Goal: Find contact information: Find contact information

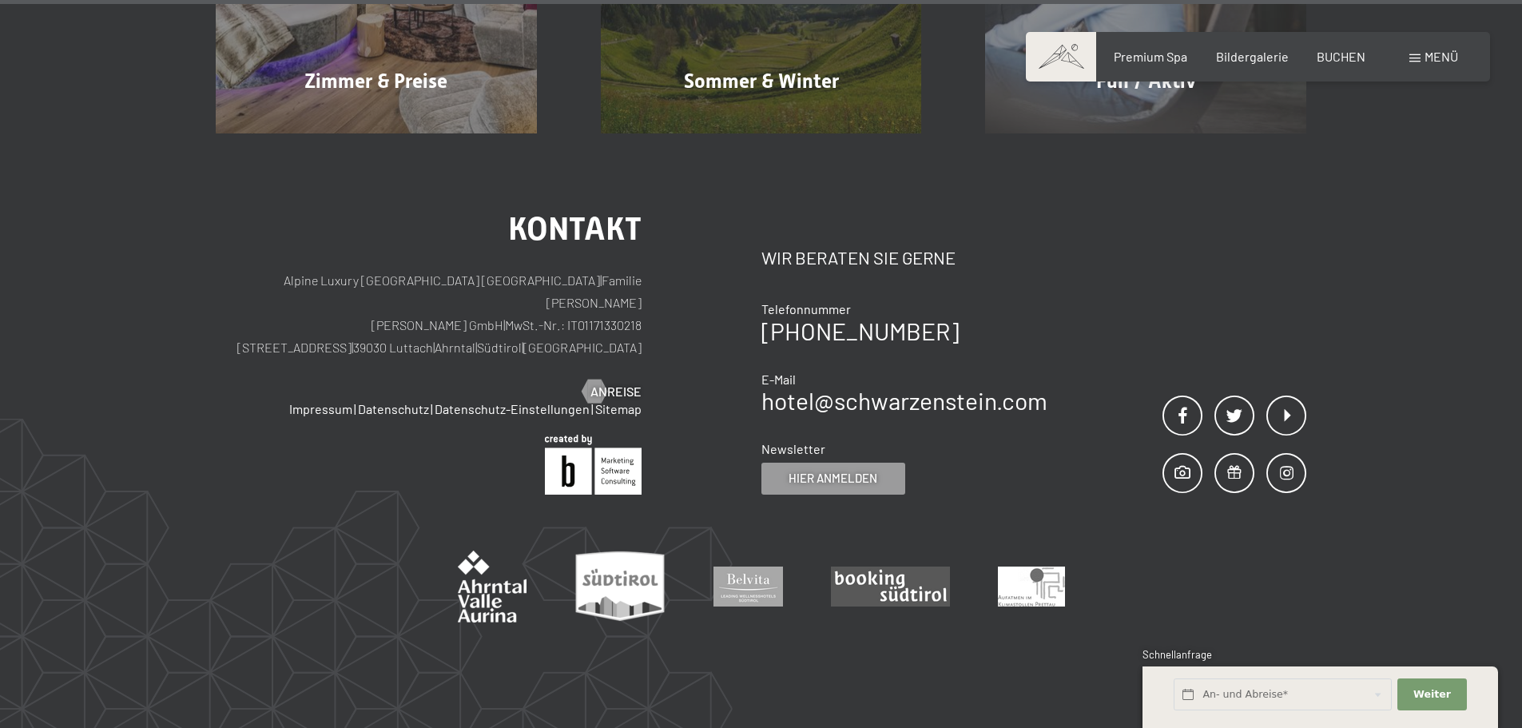
scroll to position [8137, 0]
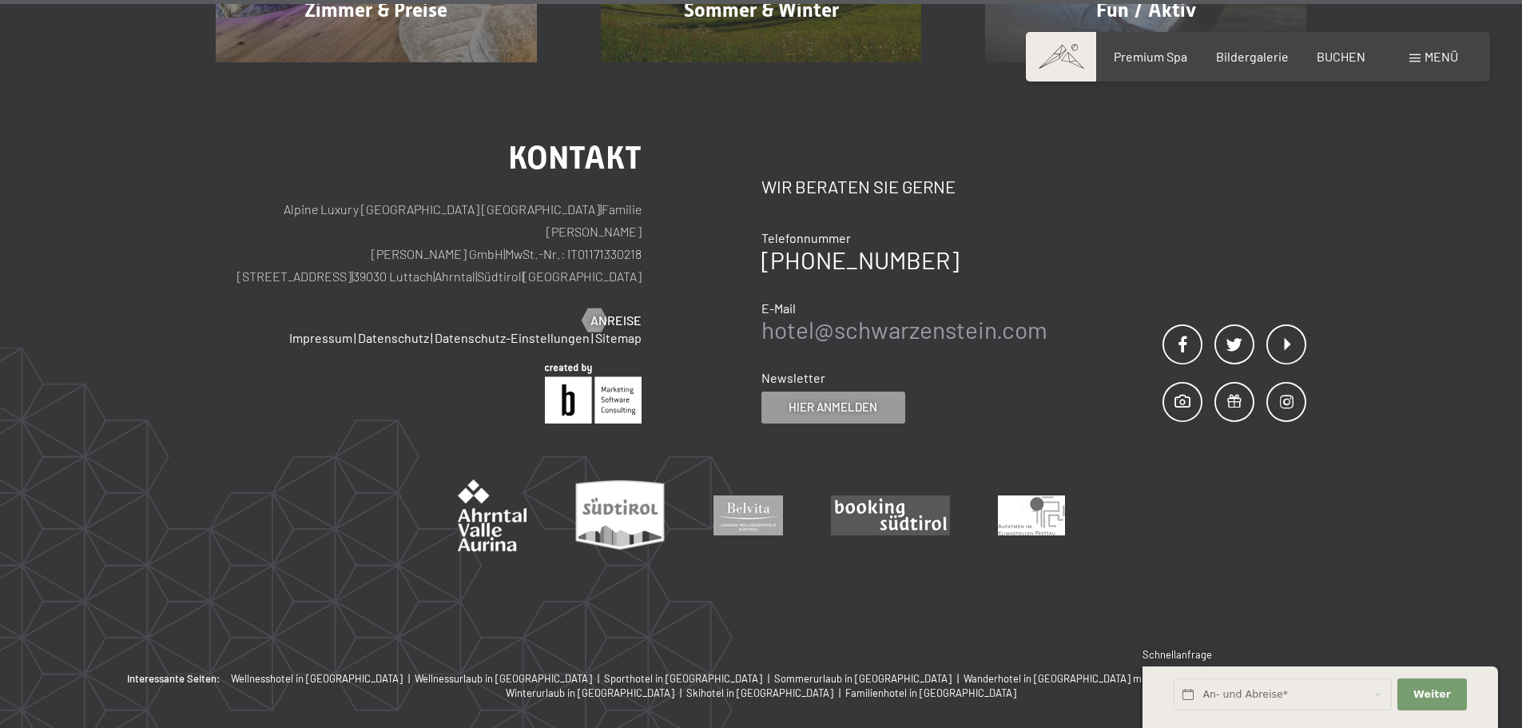
drag, startPoint x: 993, startPoint y: 250, endPoint x: 1007, endPoint y: 256, distance: 15.4
click at [1007, 315] on link "hotel@ no-spam. schwarzenstein. no-spam. com" at bounding box center [904, 329] width 286 height 29
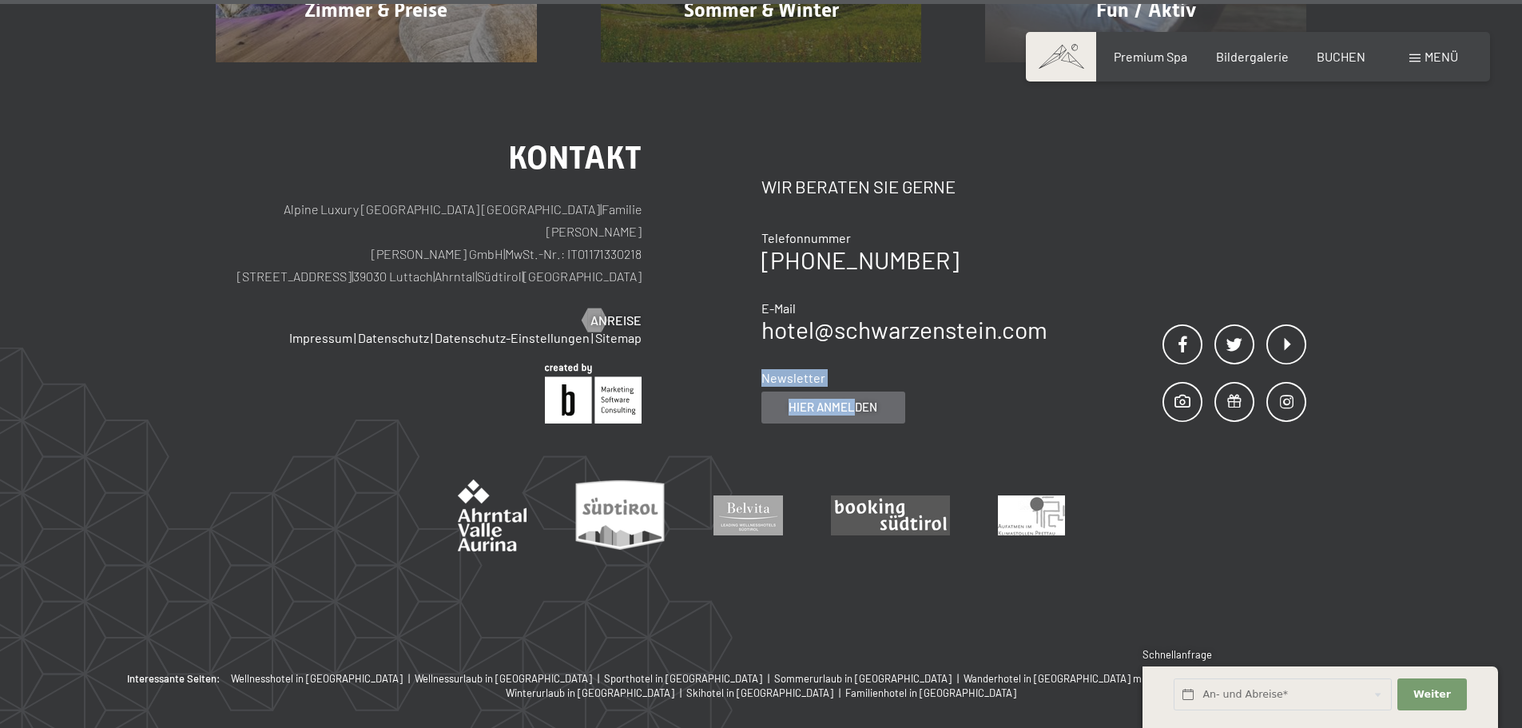
drag, startPoint x: 1049, startPoint y: 259, endPoint x: 855, endPoint y: 321, distance: 203.9
click at [855, 321] on div "Kontakt Wir beraten Sie gerne Telefonnummer [PHONE_NUMBER] E-Mail hotel@ no-spa…" at bounding box center [1034, 282] width 546 height 281
click at [911, 495] on img at bounding box center [890, 515] width 119 height 40
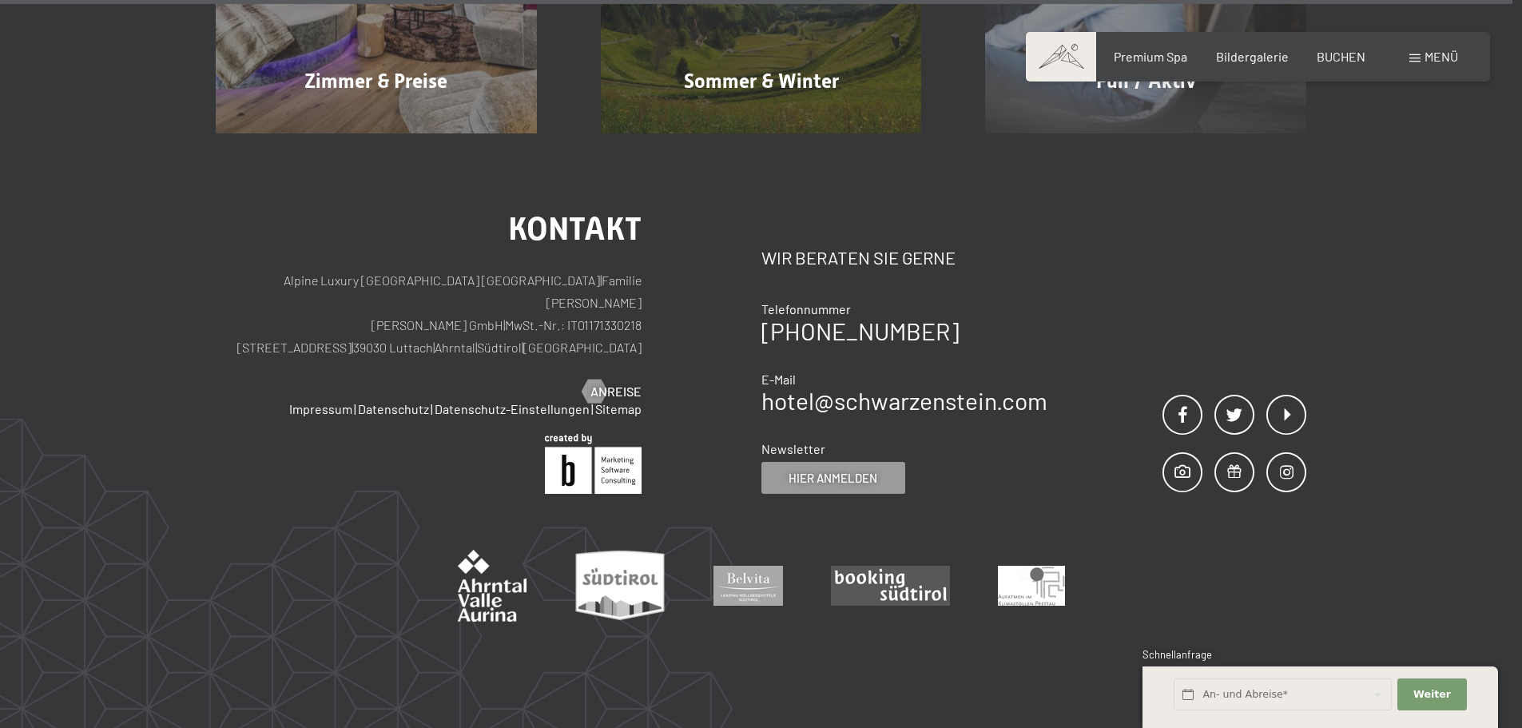
scroll to position [8138, 0]
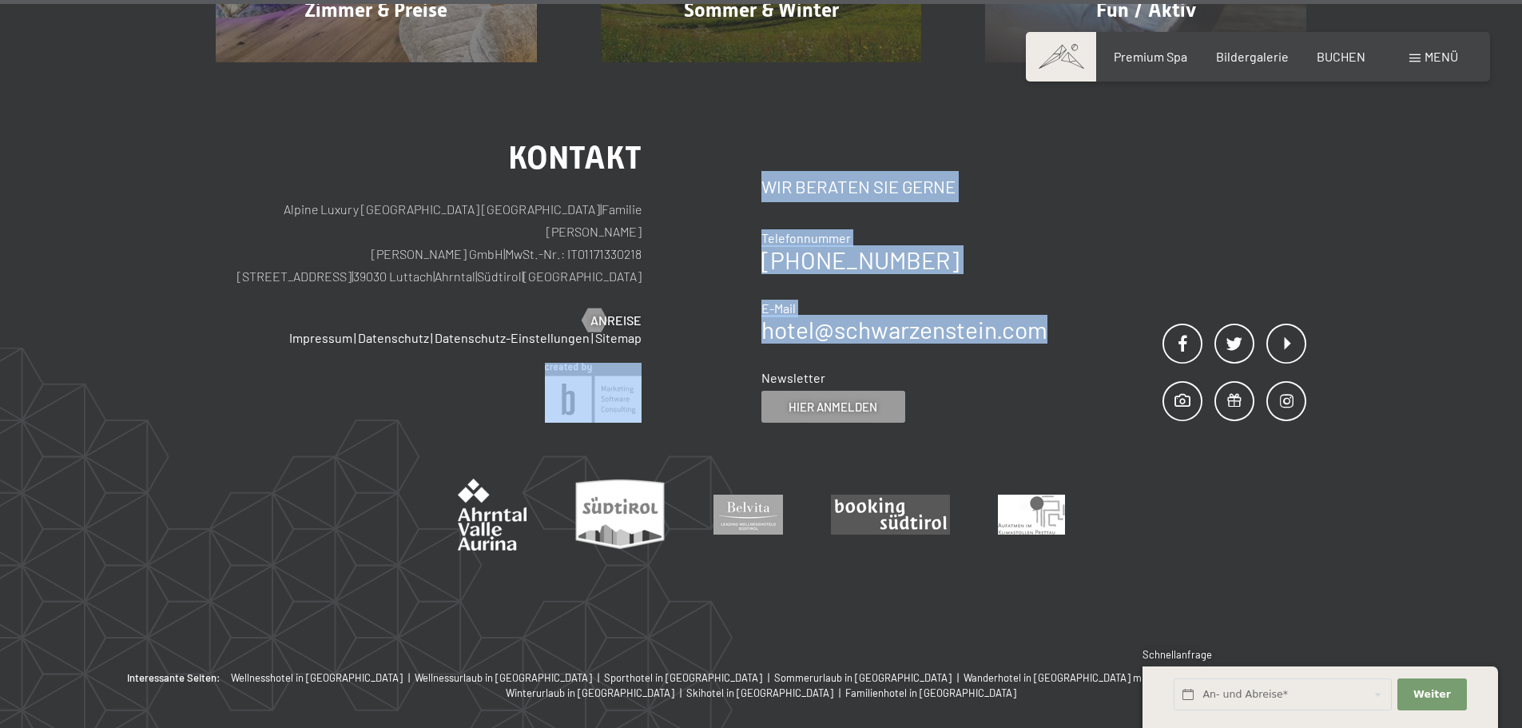
drag, startPoint x: 1050, startPoint y: 260, endPoint x: 760, endPoint y: 264, distance: 290.8
click at [760, 264] on div "Kontakt Alpine Luxury SPA Resort SCHWARZENSTEIN | Familie Zimmerhofer Otmar Zim…" at bounding box center [761, 282] width 1090 height 281
drag, startPoint x: 880, startPoint y: 255, endPoint x: 1028, endPoint y: 256, distance: 147.8
click at [881, 315] on link "hotel@ no-spam. schwarzenstein. no-spam. com" at bounding box center [904, 329] width 286 height 29
click at [1046, 315] on link "hotel@ no-spam. schwarzenstein. no-spam. com" at bounding box center [904, 329] width 286 height 29
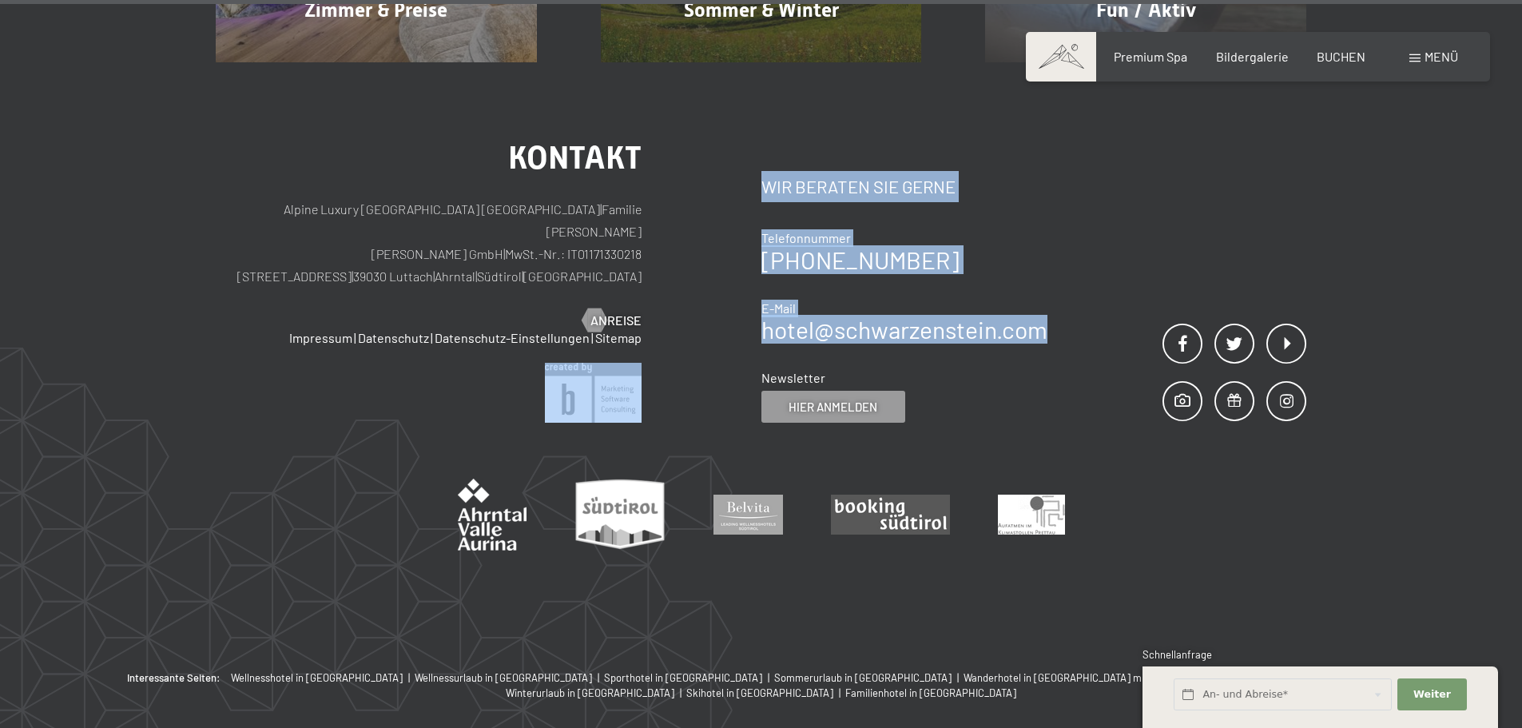
drag, startPoint x: 856, startPoint y: 254, endPoint x: 820, endPoint y: 221, distance: 49.2
click at [820, 300] on div "E-Mail" at bounding box center [904, 309] width 286 height 18
